Goal: Task Accomplishment & Management: Manage account settings

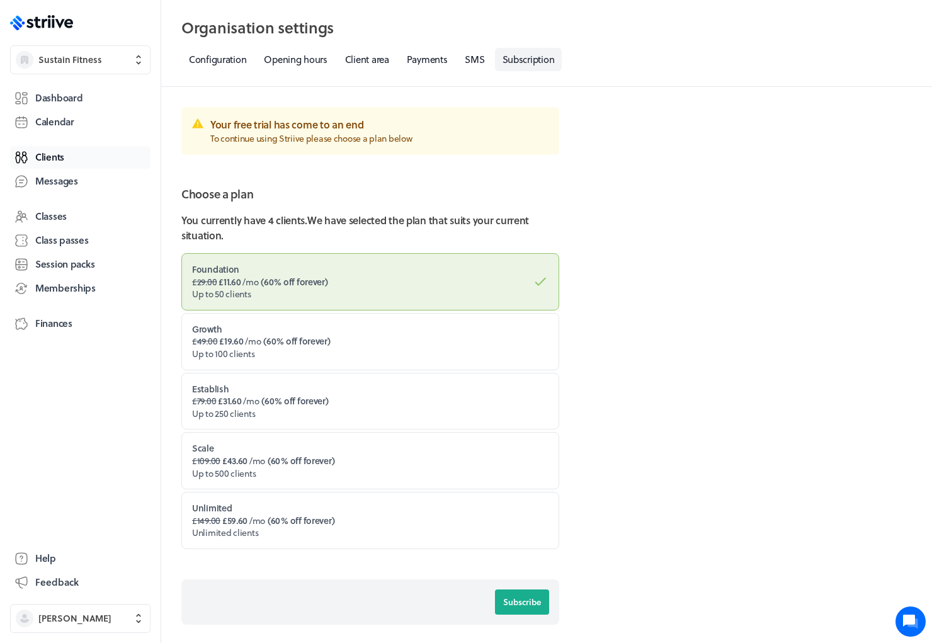
click at [60, 156] on span "Clients" at bounding box center [49, 156] width 29 height 13
click at [104, 611] on button "[PERSON_NAME]" at bounding box center [80, 618] width 140 height 29
click at [96, 603] on button "Sign out" at bounding box center [80, 609] width 130 height 20
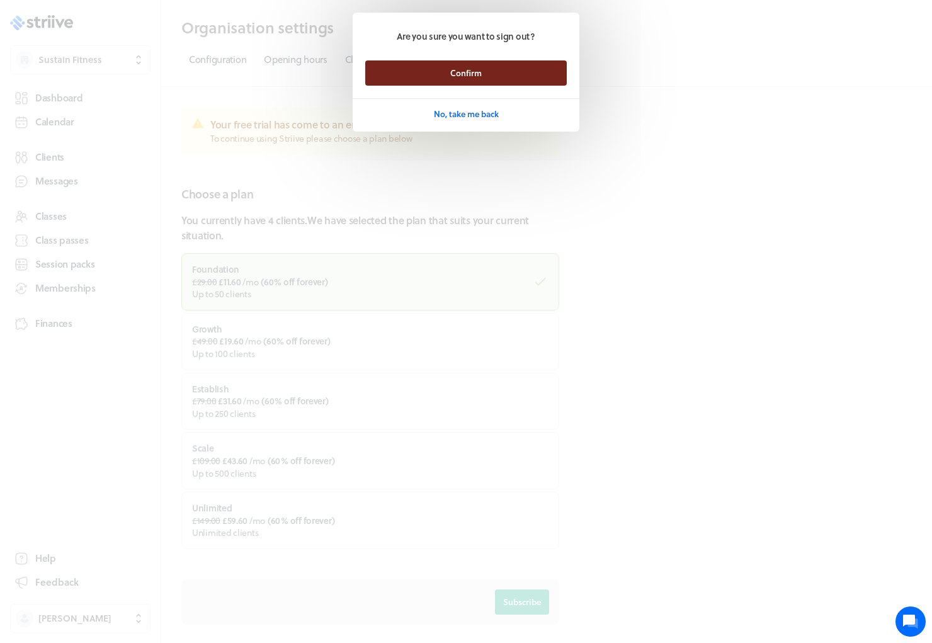
click at [428, 81] on button "Confirm" at bounding box center [465, 72] width 201 height 25
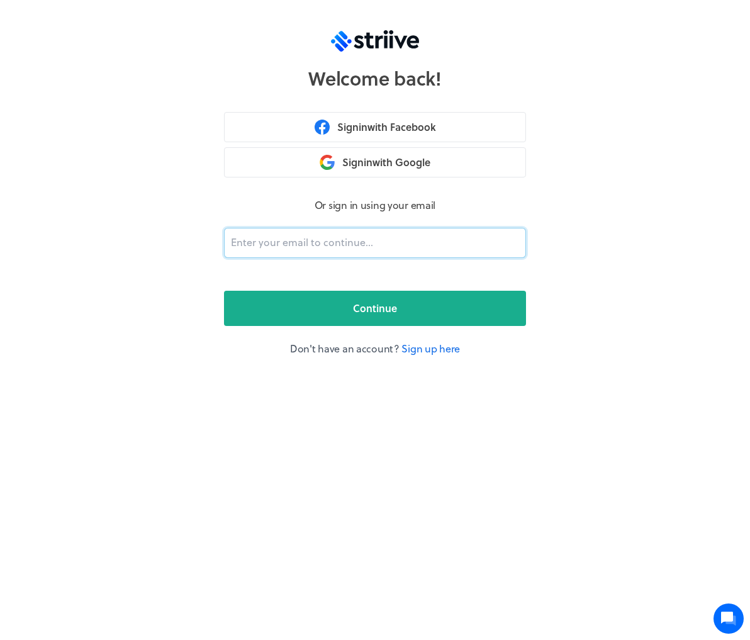
click at [340, 235] on input "email" at bounding box center [375, 243] width 302 height 30
type input "adam@striive.co"
